Goal: Task Accomplishment & Management: Complete application form

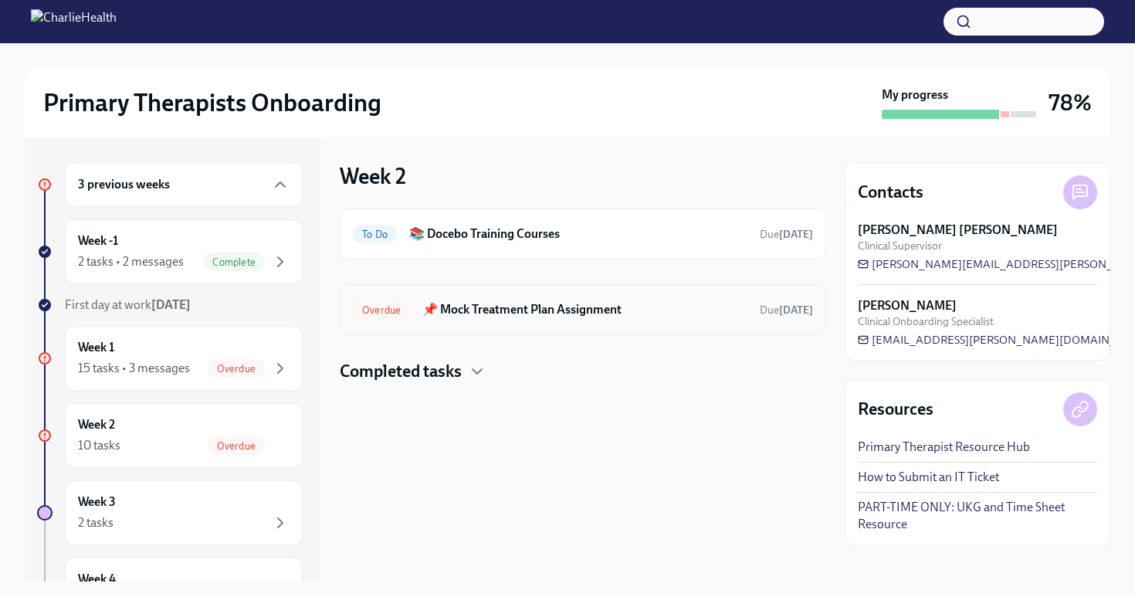
click at [489, 320] on div "Overdue 📌 Mock Treatment Plan Assignment Due [DATE]" at bounding box center [583, 309] width 460 height 25
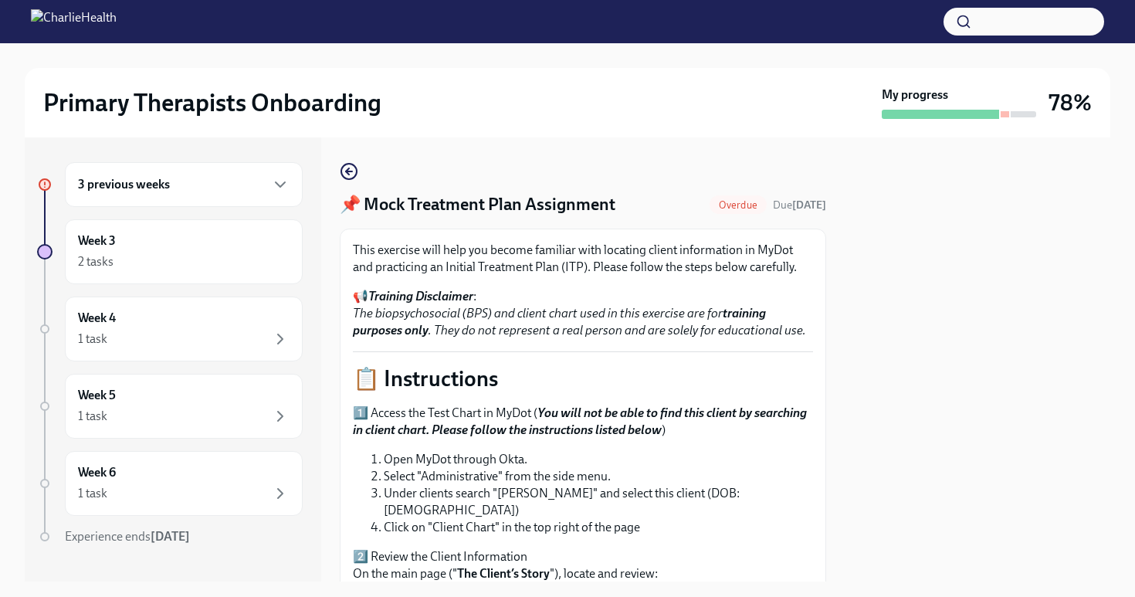
scroll to position [496, 0]
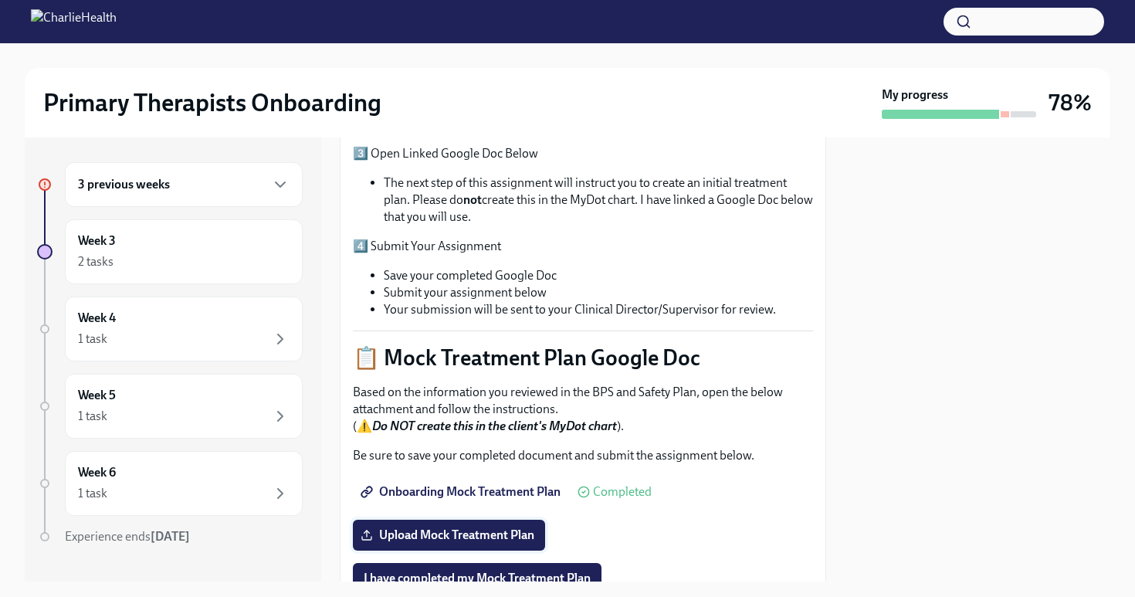
click at [468, 527] on span "Upload Mock Treatment Plan" at bounding box center [449, 534] width 171 height 15
click at [0, 0] on input "Upload Mock Treatment Plan" at bounding box center [0, 0] width 0 height 0
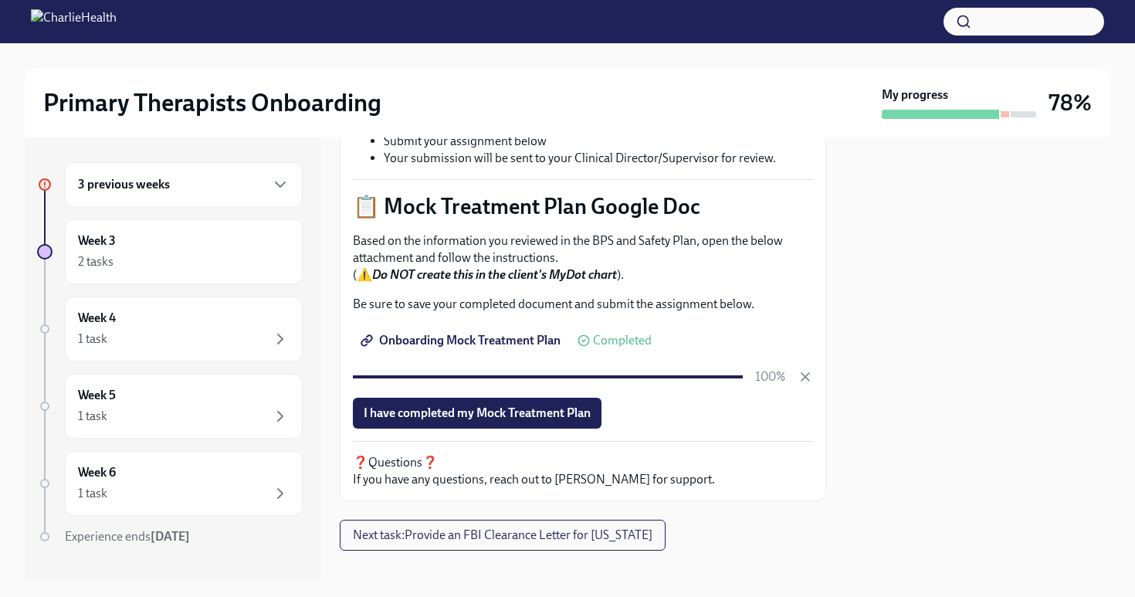
scroll to position [649, 0]
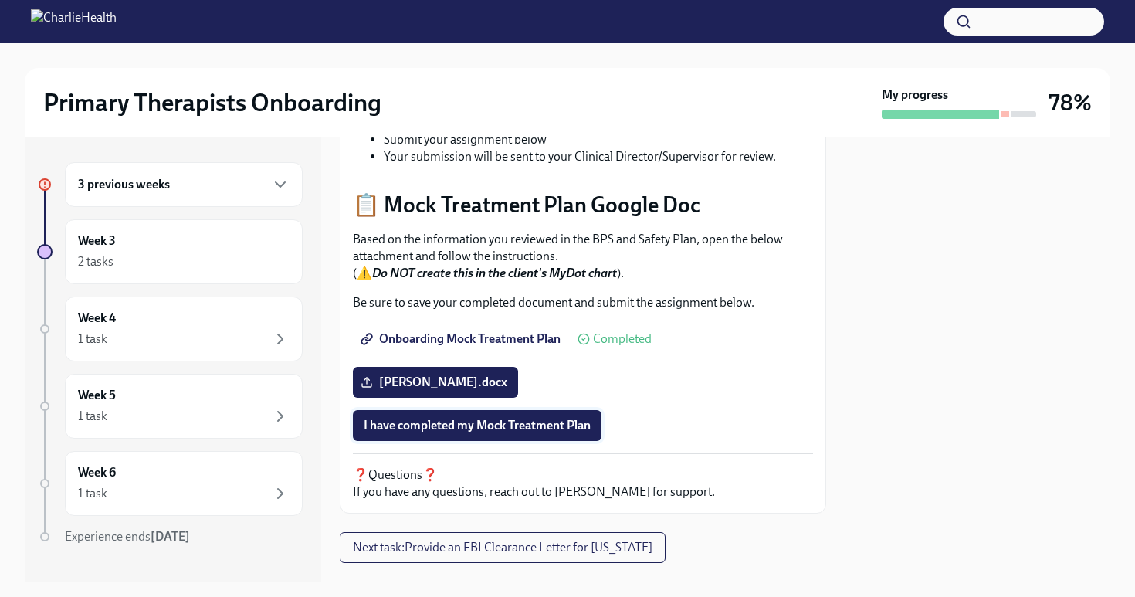
click at [587, 418] on span "I have completed my Mock Treatment Plan" at bounding box center [477, 425] width 227 height 15
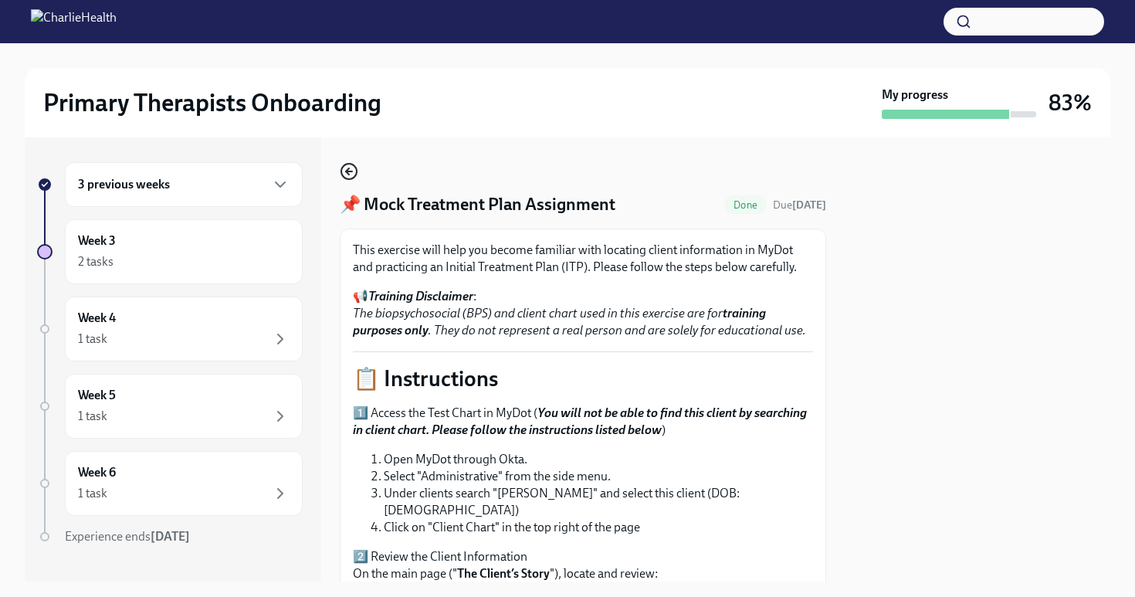
click at [357, 172] on circle "button" at bounding box center [348, 171] width 15 height 15
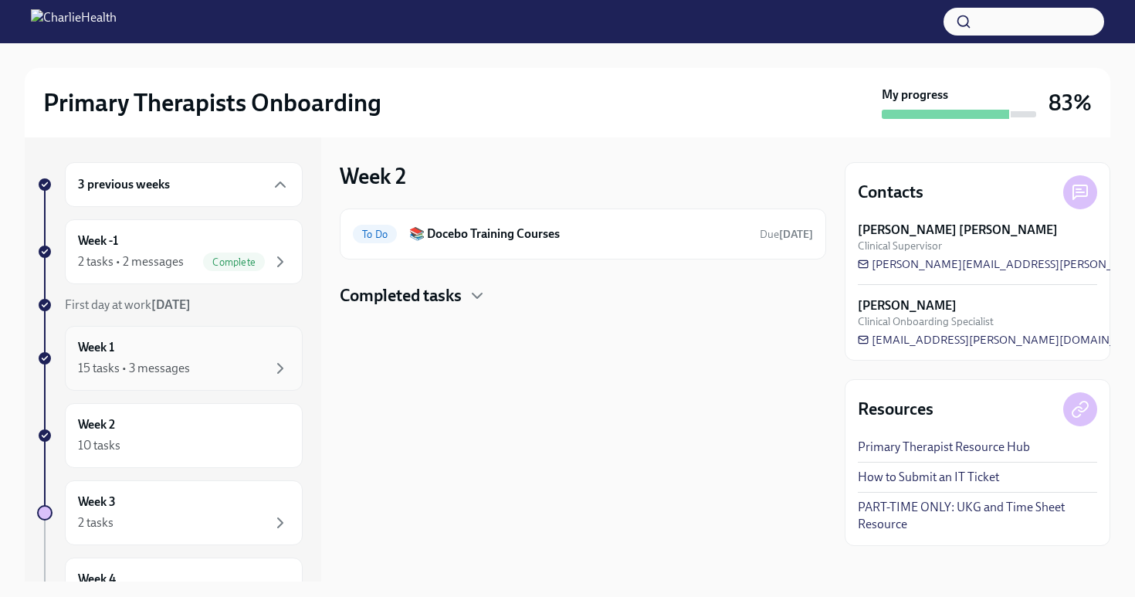
click at [161, 359] on div "15 tasks • 3 messages" at bounding box center [184, 368] width 212 height 19
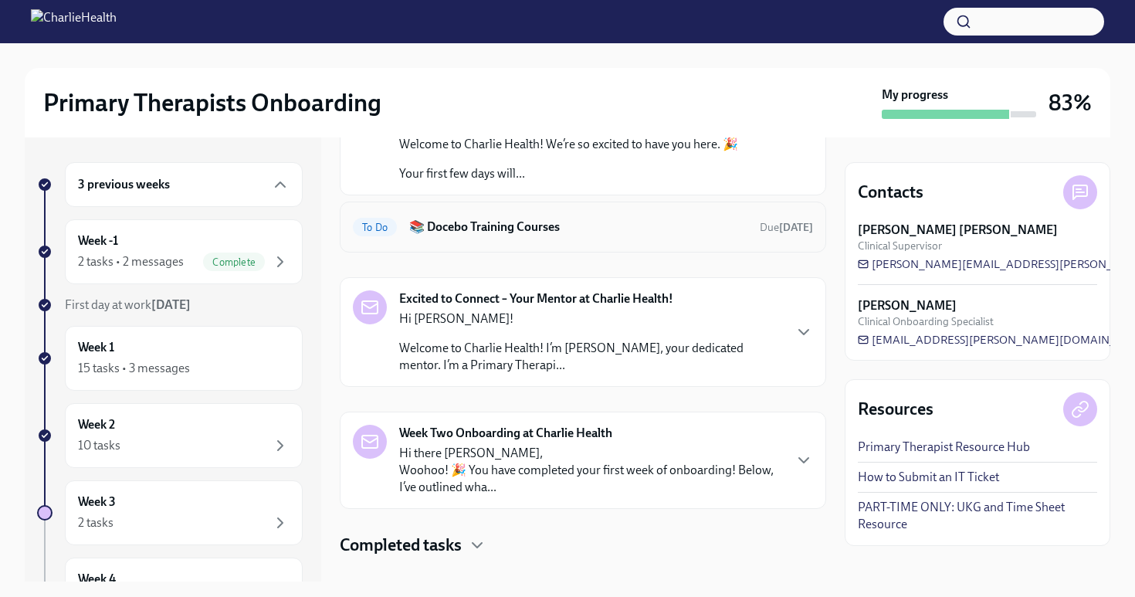
scroll to position [160, 0]
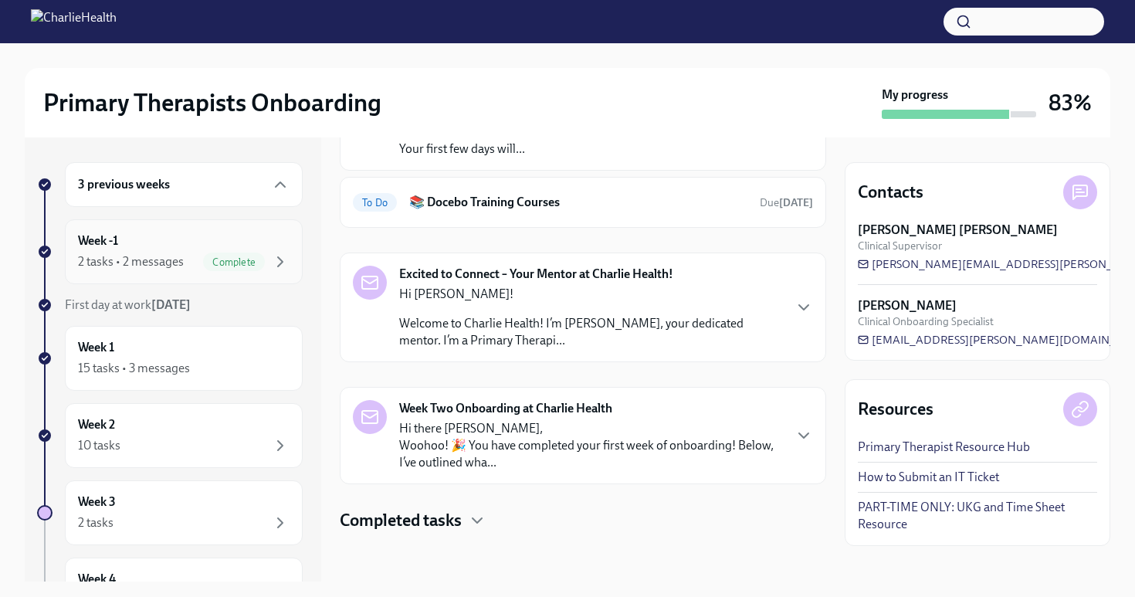
click at [157, 249] on div "Week -1 2 tasks • 2 messages Complete" at bounding box center [184, 251] width 212 height 39
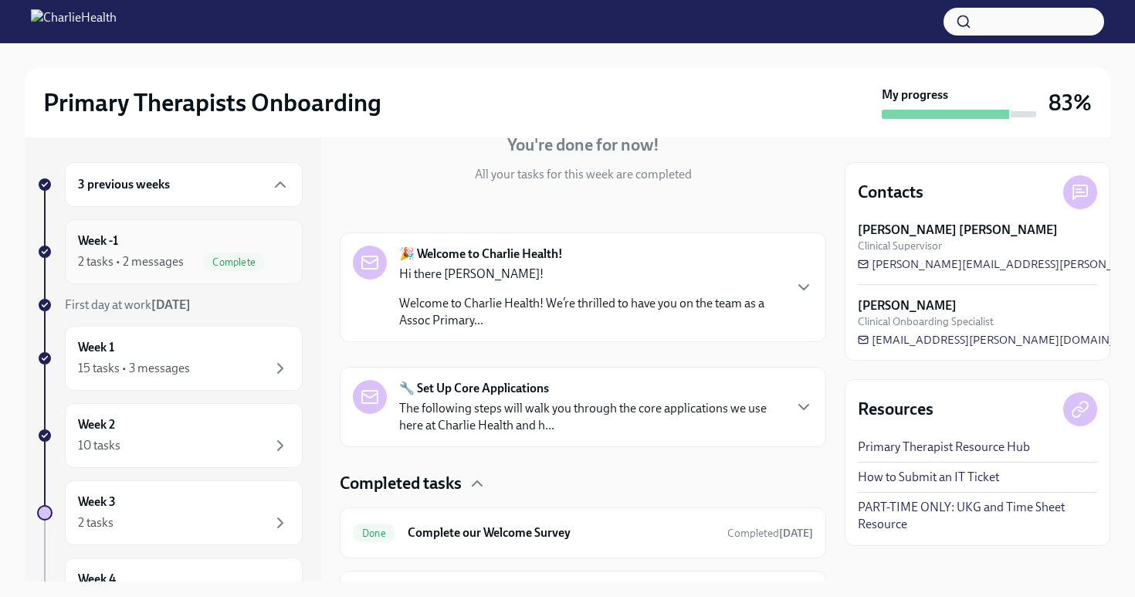
scroll to position [249, 0]
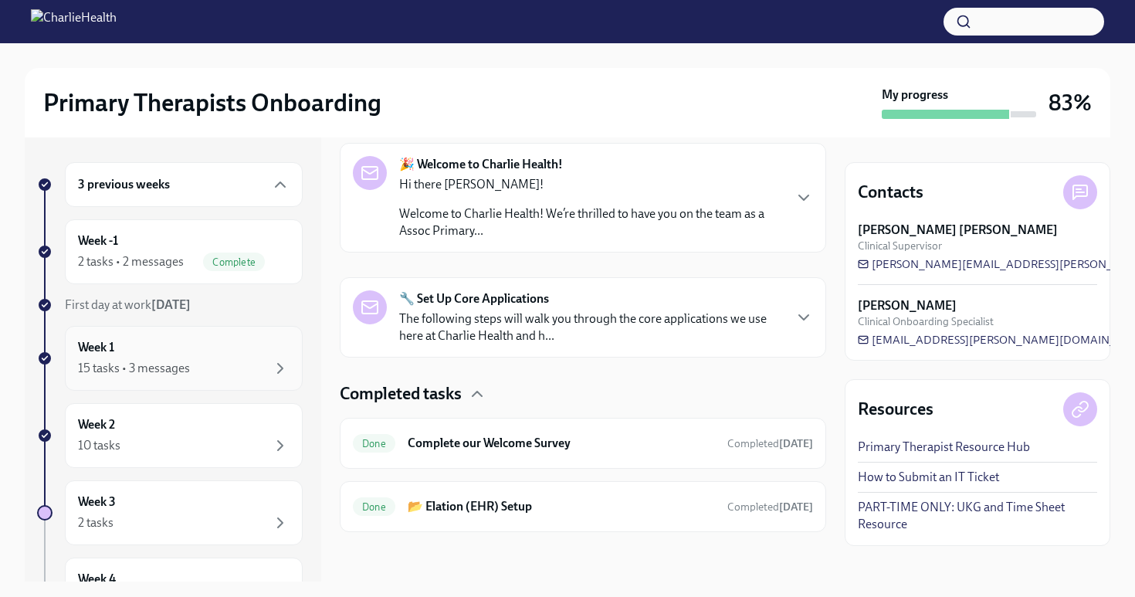
click at [204, 349] on div "Week 1 15 tasks • 3 messages" at bounding box center [184, 358] width 212 height 39
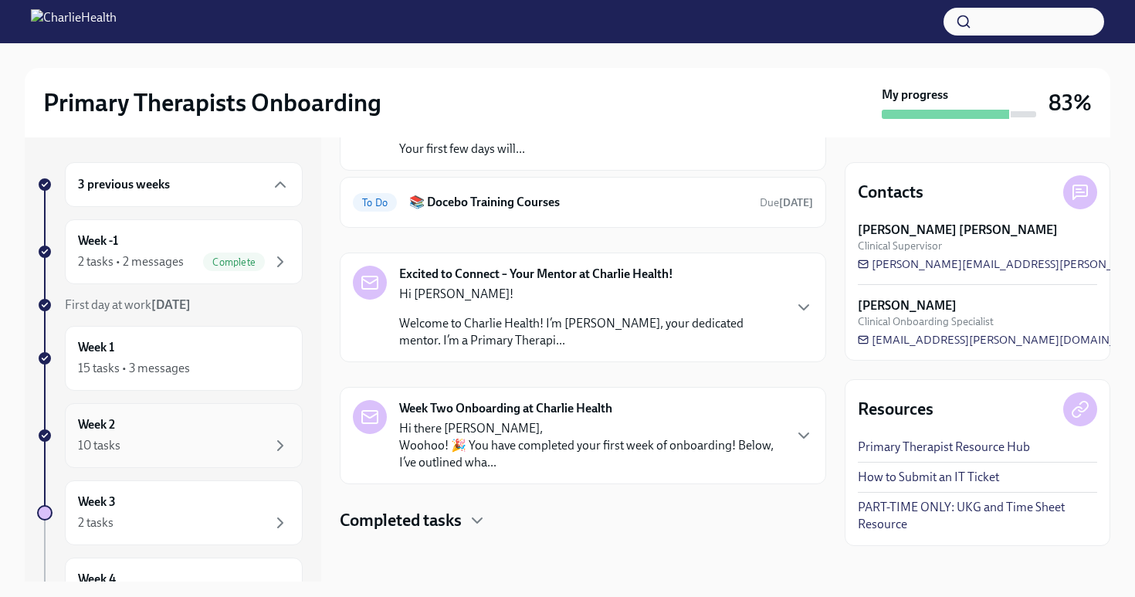
click at [243, 424] on div "Week 2 10 tasks" at bounding box center [184, 435] width 212 height 39
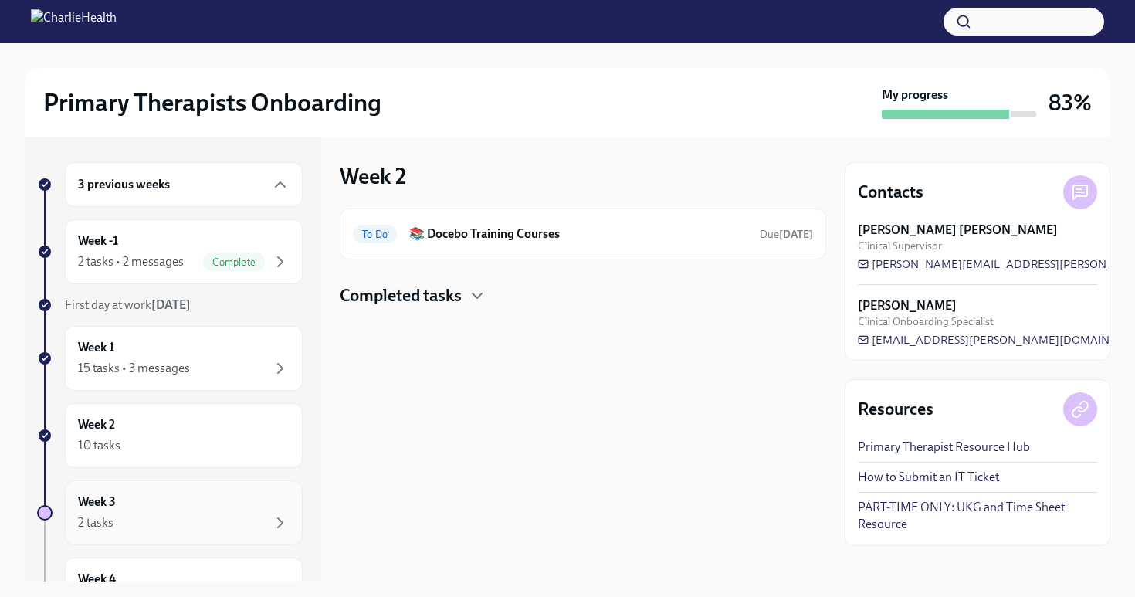
click at [162, 500] on div "Week 3 2 tasks" at bounding box center [184, 512] width 212 height 39
click at [498, 256] on div "To Do 📚 Docebo Training Courses Due tomorrow" at bounding box center [583, 233] width 486 height 51
click at [494, 244] on div "To Do 📚 Docebo Training Courses Due tomorrow" at bounding box center [583, 234] width 460 height 25
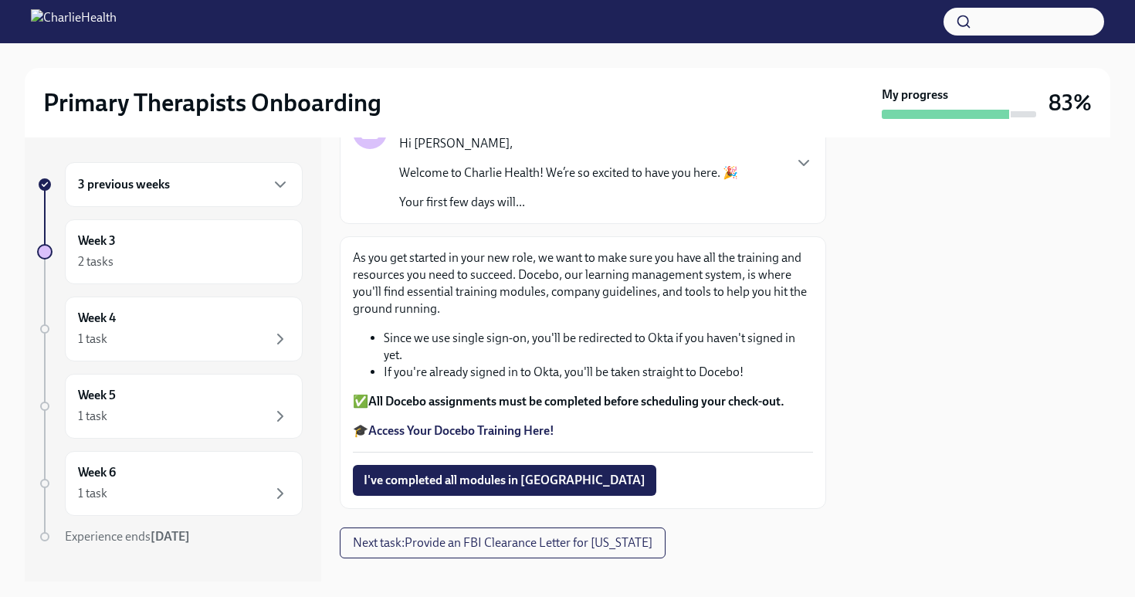
scroll to position [153, 0]
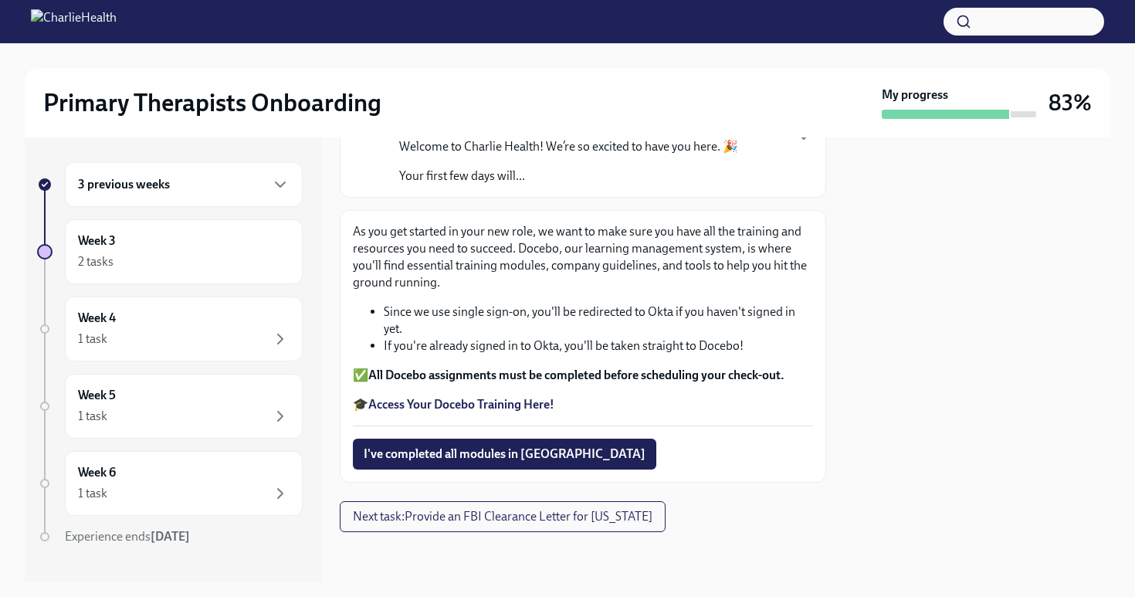
click at [490, 398] on strong "Access Your Docebo Training Here!" at bounding box center [461, 404] width 186 height 15
